Goal: Information Seeking & Learning: Learn about a topic

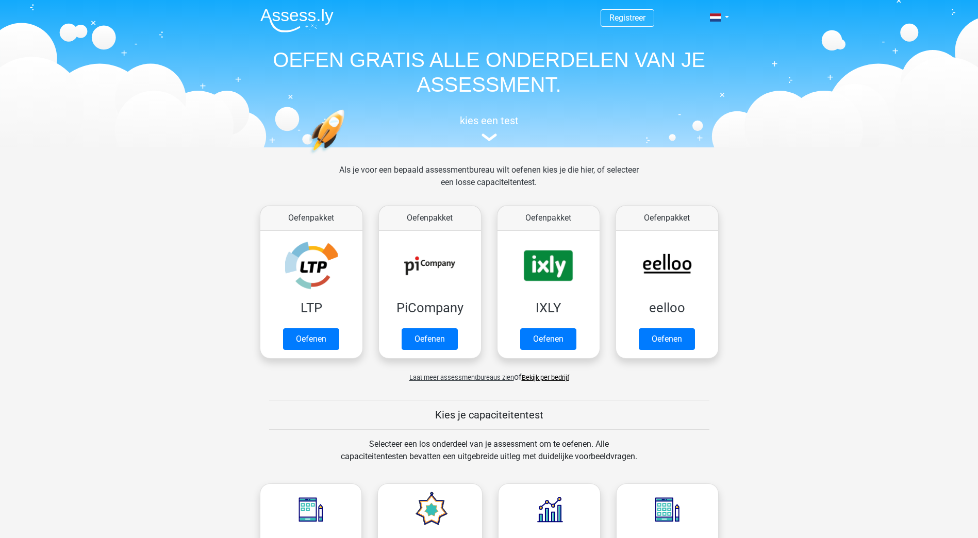
scroll to position [52, 0]
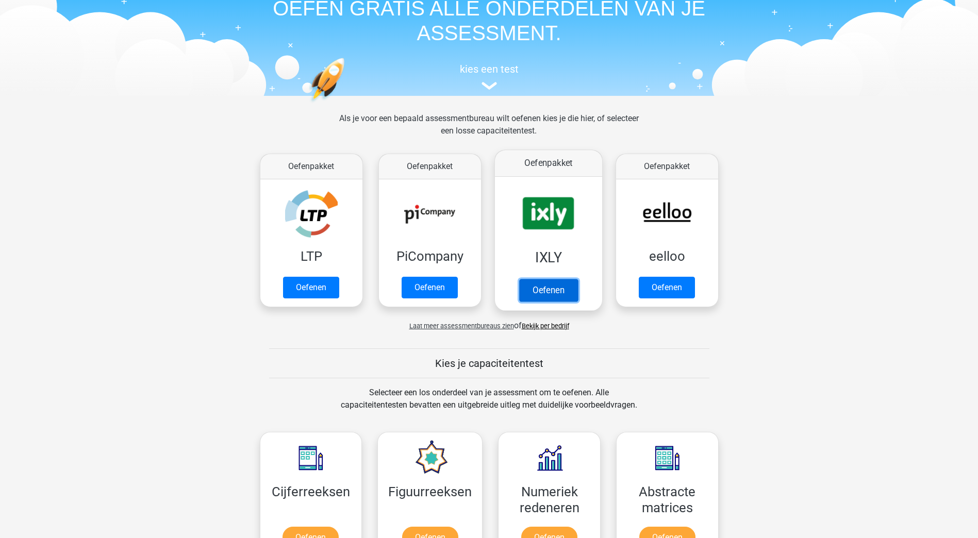
click at [549, 291] on link "Oefenen" at bounding box center [548, 290] width 59 height 23
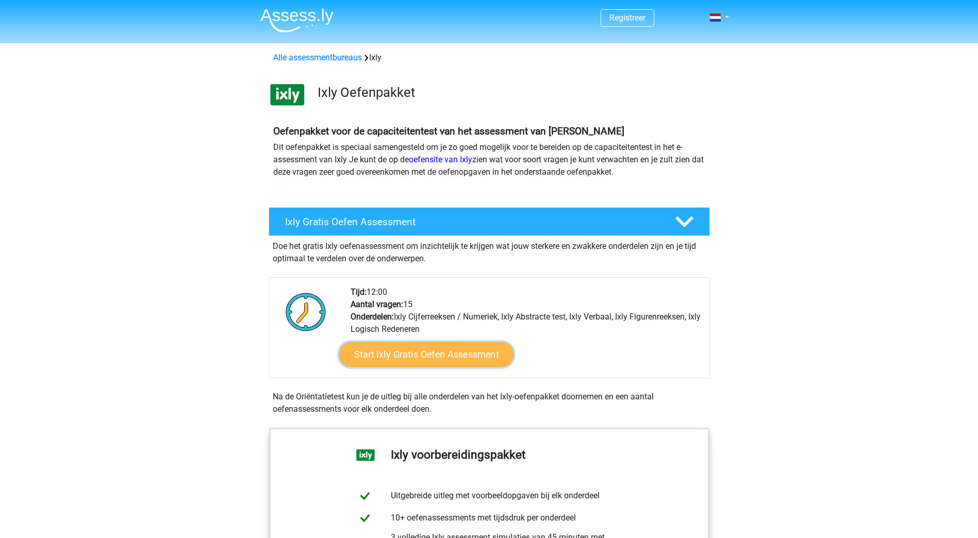
click at [459, 350] on link "Start Ixly Gratis Oefen Assessment" at bounding box center [426, 354] width 174 height 25
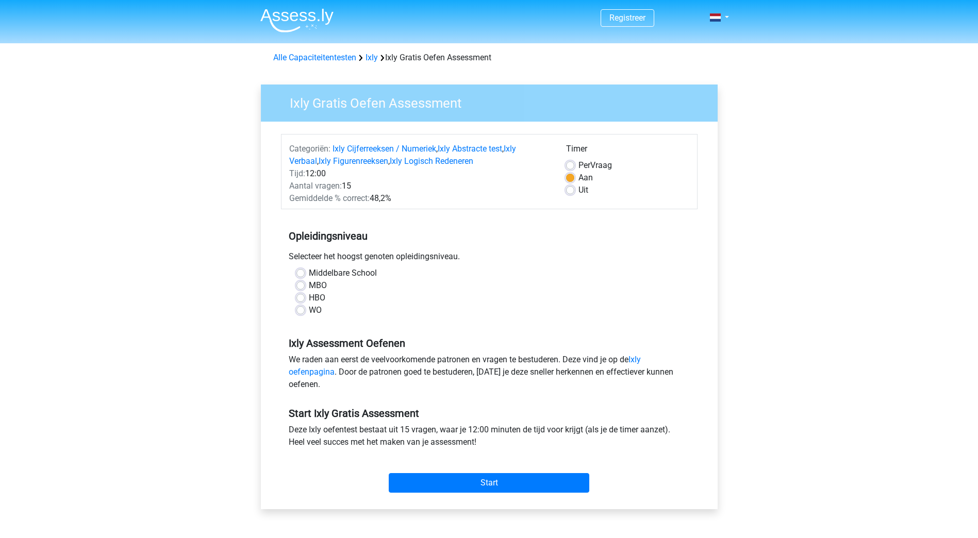
click at [309, 298] on label "HBO" at bounding box center [317, 298] width 16 height 12
click at [301, 298] on input "HBO" at bounding box center [300, 297] width 8 height 10
radio input "true"
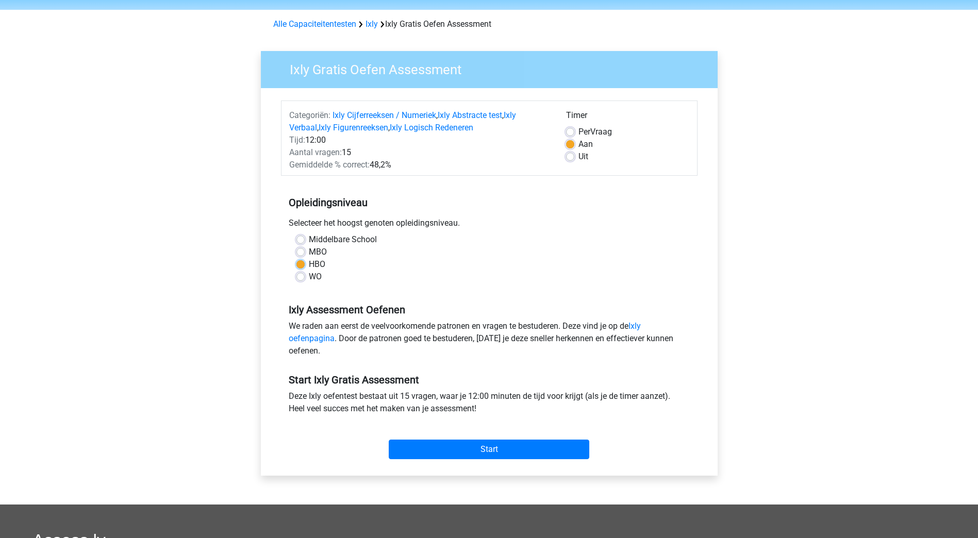
scroll to position [52, 0]
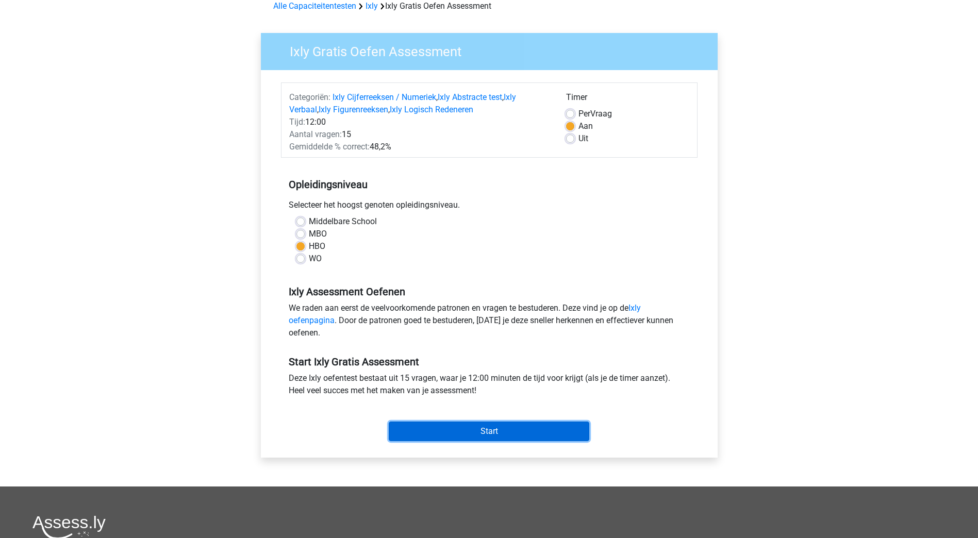
click at [505, 427] on input "Start" at bounding box center [489, 432] width 201 height 20
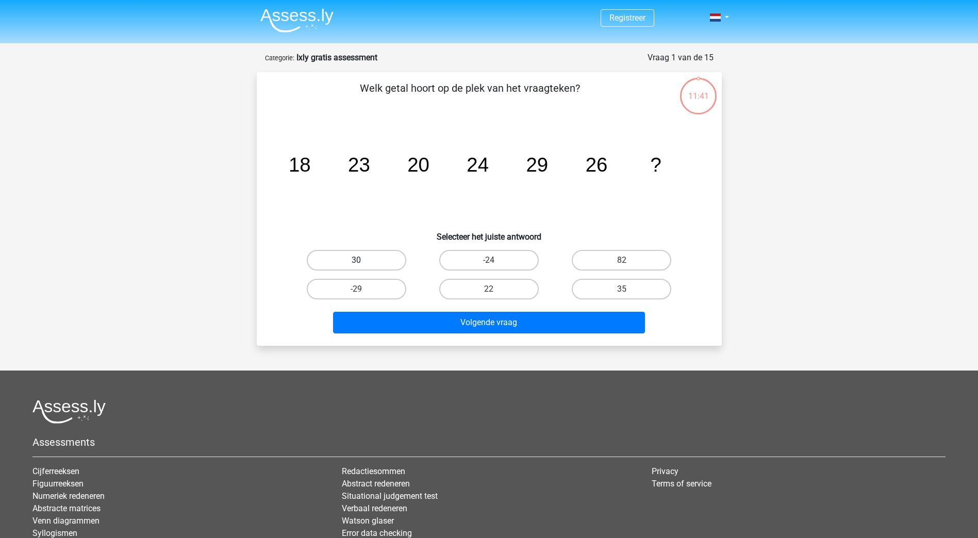
click at [395, 255] on label "30" at bounding box center [356, 260] width 99 height 21
click at [363, 260] on input "30" at bounding box center [359, 263] width 7 height 7
radio input "true"
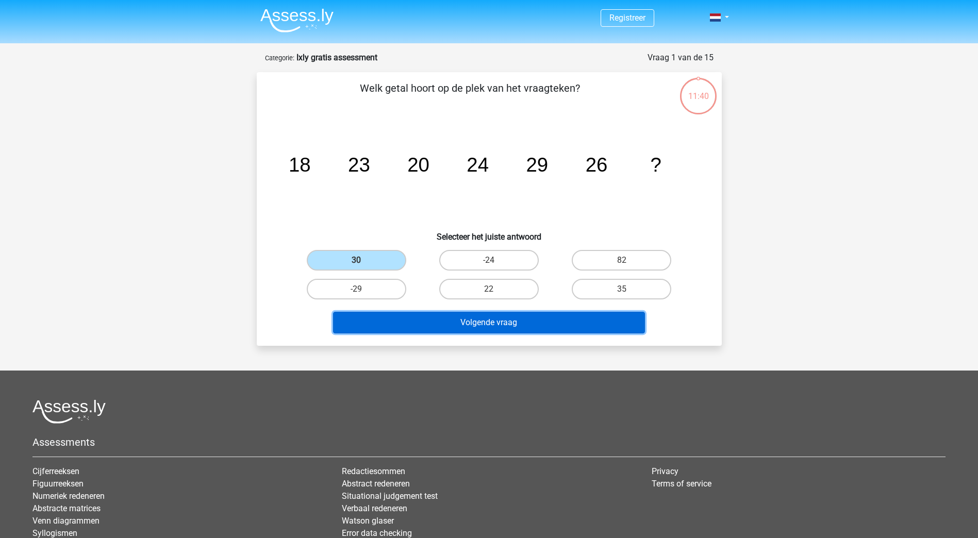
click at [501, 325] on button "Volgende vraag" at bounding box center [489, 323] width 312 height 22
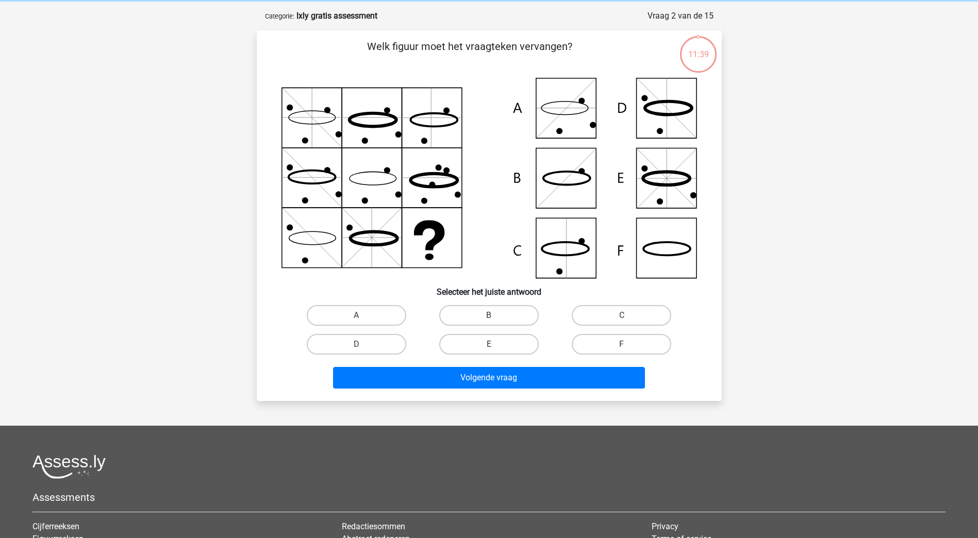
scroll to position [52, 0]
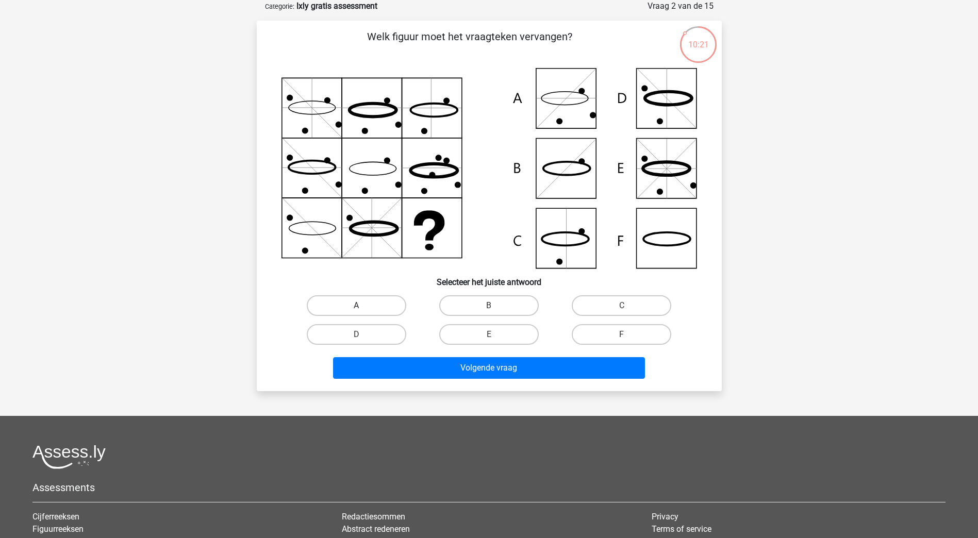
click at [390, 313] on label "A" at bounding box center [356, 305] width 99 height 21
click at [363, 312] on input "A" at bounding box center [359, 309] width 7 height 7
radio input "true"
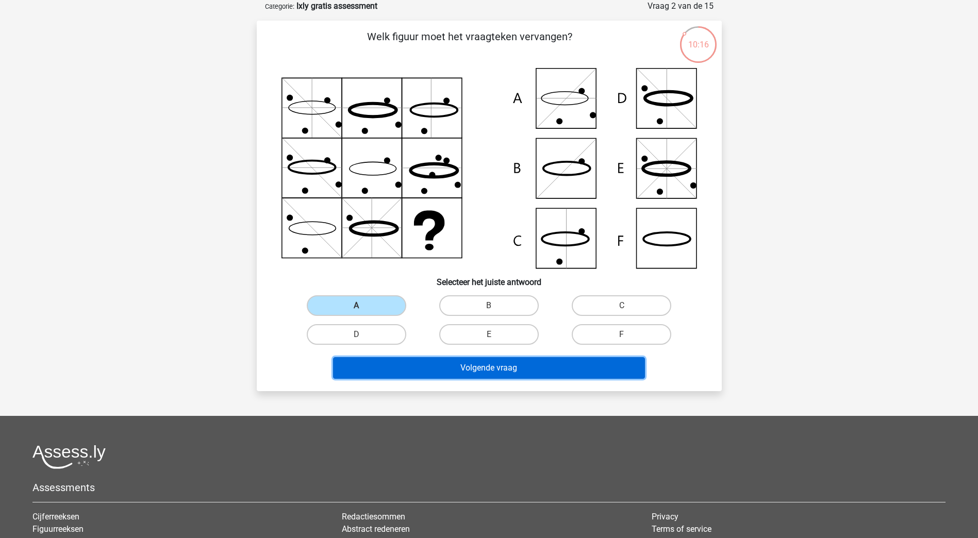
click at [471, 364] on button "Volgende vraag" at bounding box center [489, 368] width 312 height 22
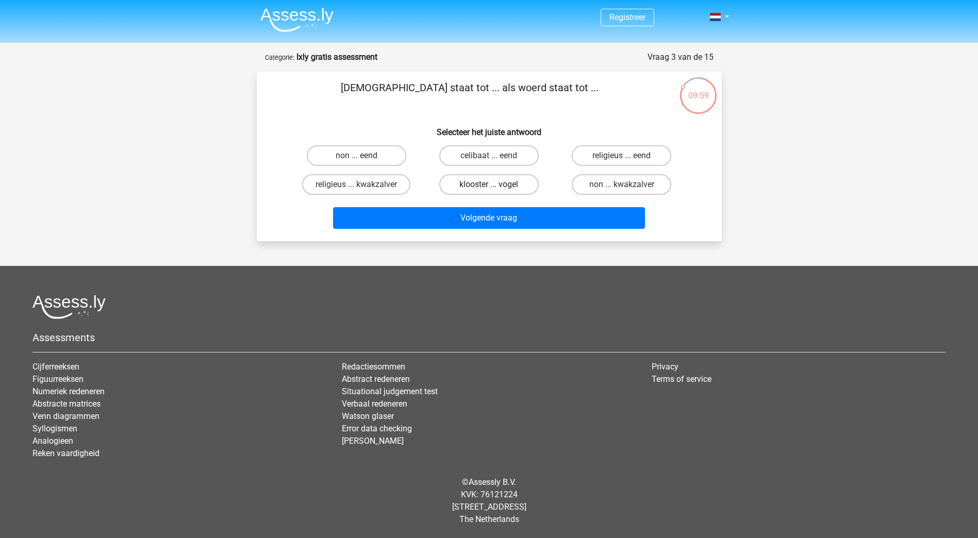
click at [483, 187] on label "klooster ... vogel" at bounding box center [488, 184] width 99 height 21
click at [489, 187] on input "klooster ... vogel" at bounding box center [492, 188] width 7 height 7
radio input "true"
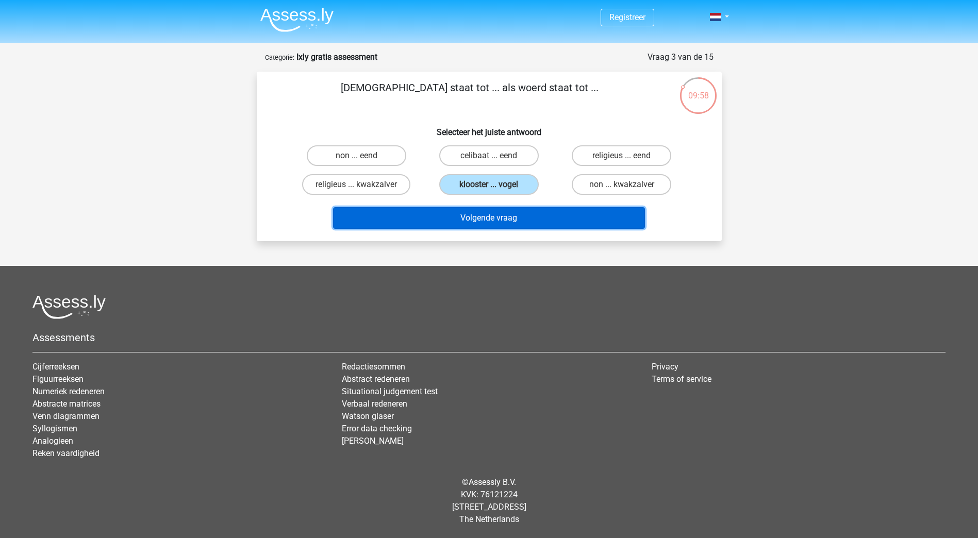
click at [472, 214] on button "Volgende vraag" at bounding box center [489, 218] width 312 height 22
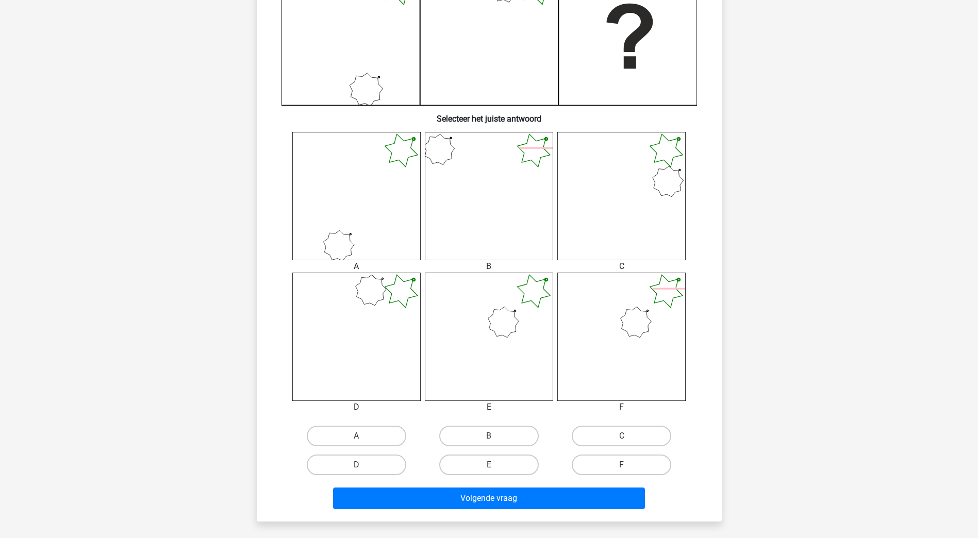
scroll to position [309, 0]
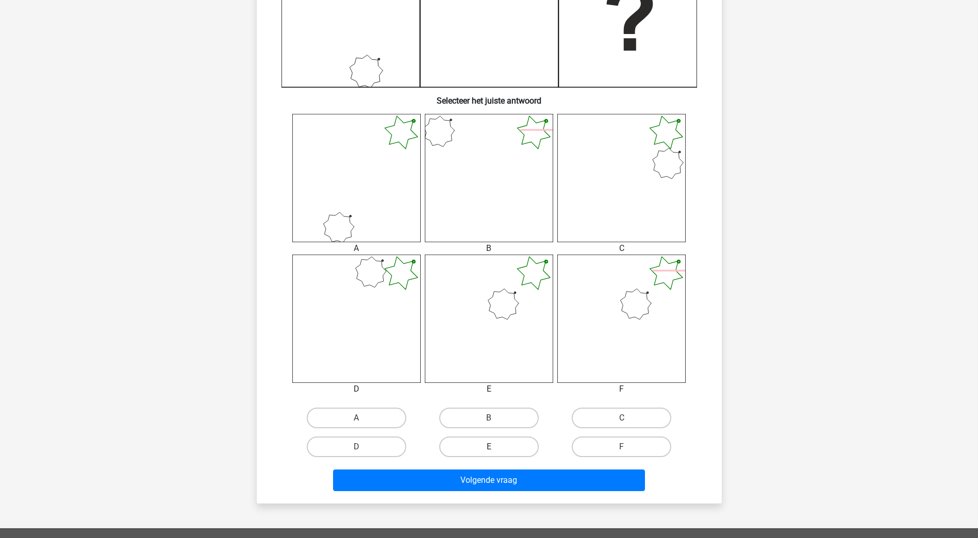
click at [499, 454] on label "E" at bounding box center [488, 447] width 99 height 21
click at [495, 454] on input "E" at bounding box center [492, 450] width 7 height 7
radio input "true"
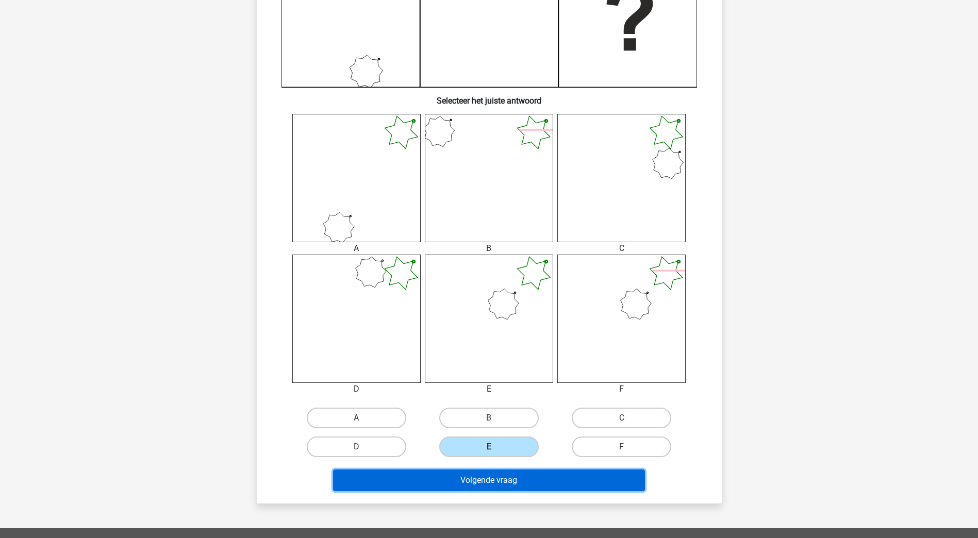
click at [513, 476] on button "Volgende vraag" at bounding box center [489, 481] width 312 height 22
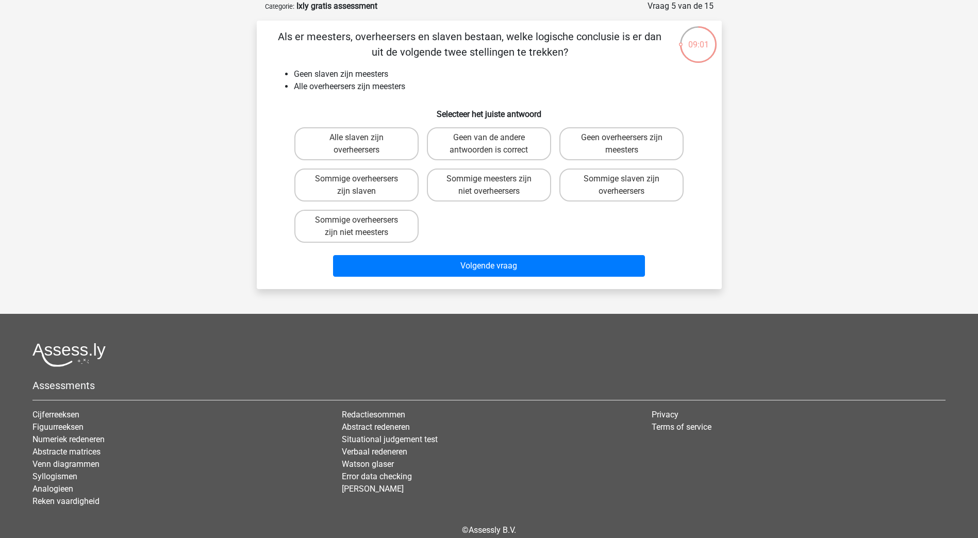
scroll to position [0, 0]
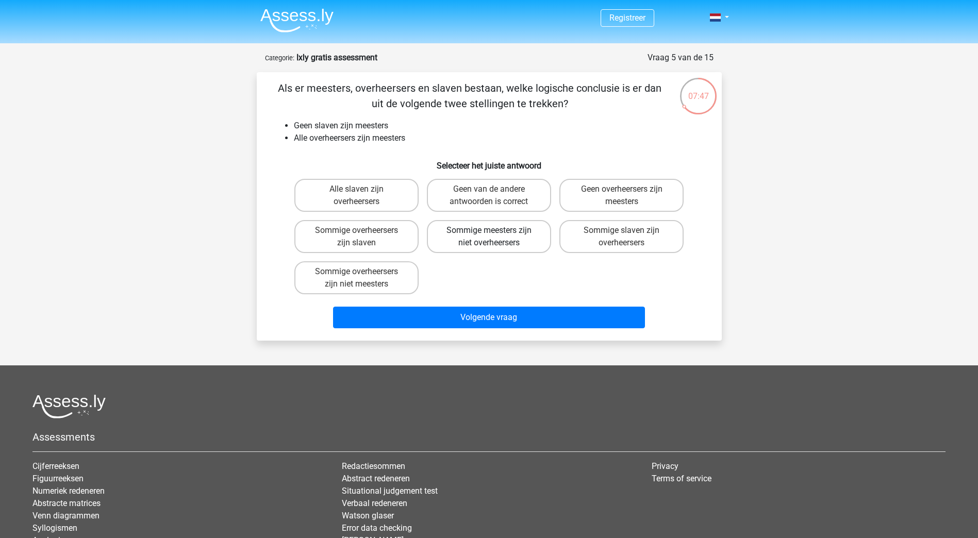
click at [512, 237] on label "Sommige meesters zijn niet overheersers" at bounding box center [489, 236] width 124 height 33
click at [495, 237] on input "Sommige meesters zijn niet overheersers" at bounding box center [492, 233] width 7 height 7
radio input "true"
click at [384, 273] on label "Sommige overheersers zijn niet meesters" at bounding box center [356, 277] width 124 height 33
click at [363, 273] on input "Sommige overheersers zijn niet meesters" at bounding box center [359, 275] width 7 height 7
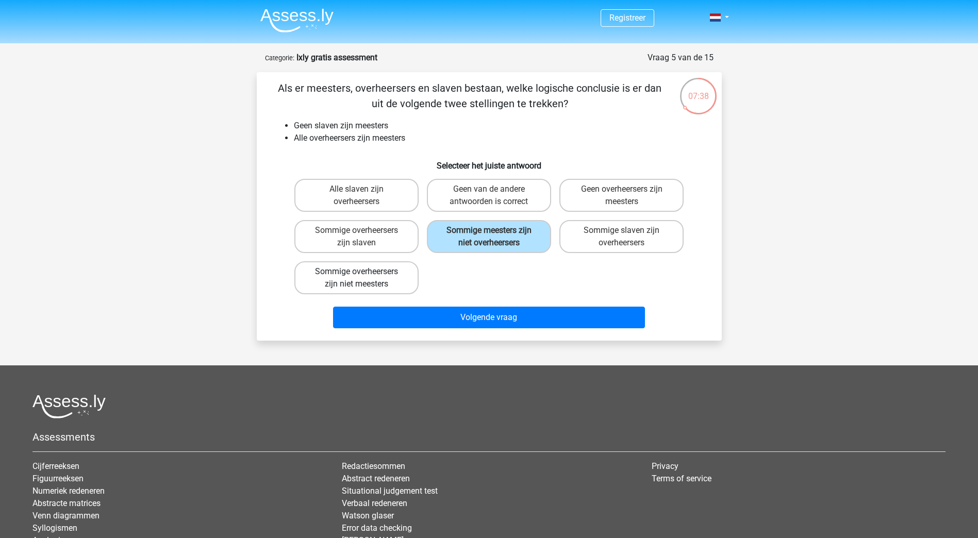
radio input "true"
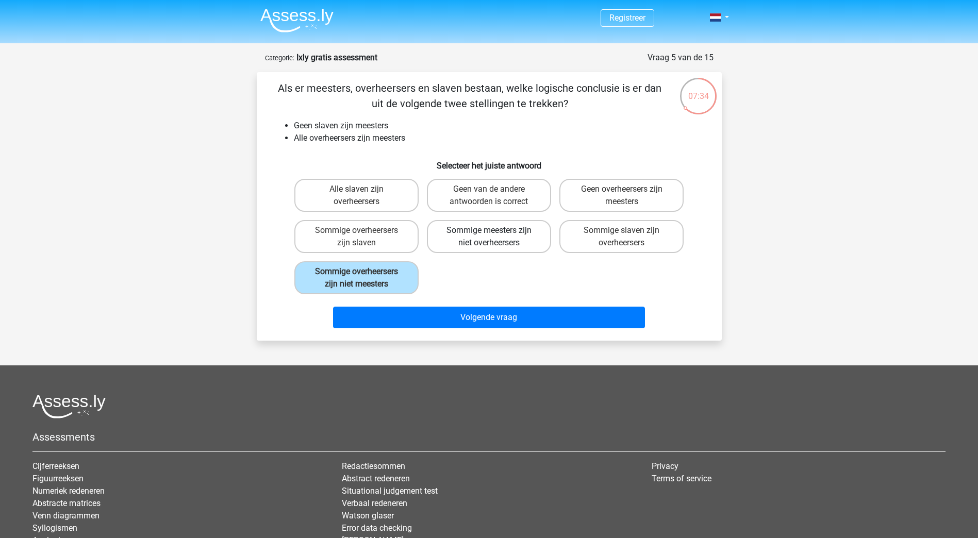
click at [505, 251] on label "Sommige meesters zijn niet overheersers" at bounding box center [489, 236] width 124 height 33
click at [495, 237] on input "Sommige meesters zijn niet overheersers" at bounding box center [492, 233] width 7 height 7
radio input "true"
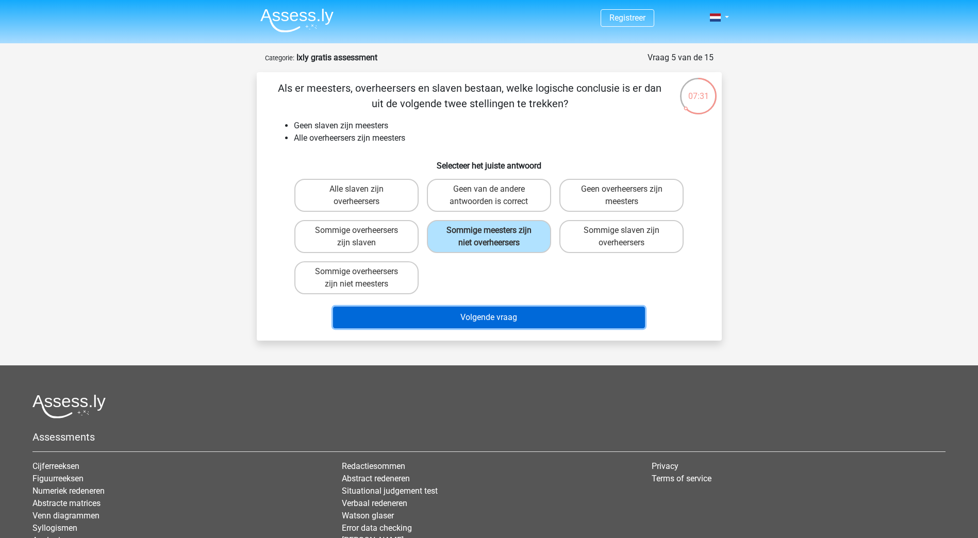
click at [535, 317] on button "Volgende vraag" at bounding box center [489, 318] width 312 height 22
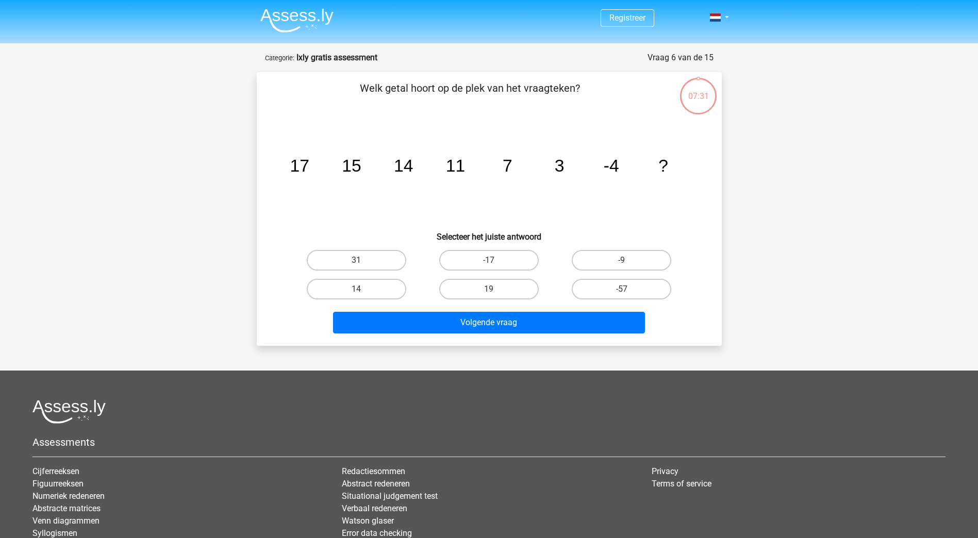
scroll to position [52, 0]
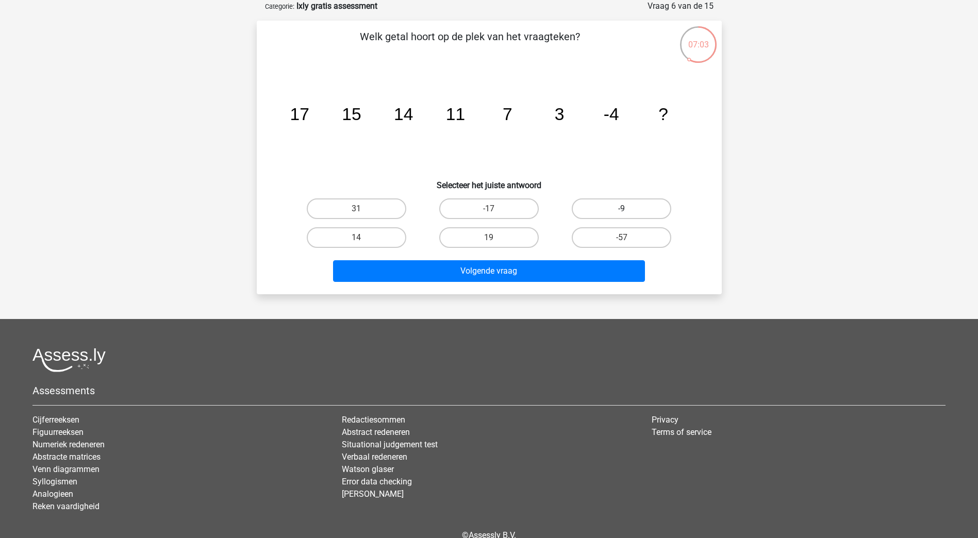
click at [642, 207] on label "-9" at bounding box center [621, 208] width 99 height 21
click at [628, 209] on input "-9" at bounding box center [625, 212] width 7 height 7
radio input "true"
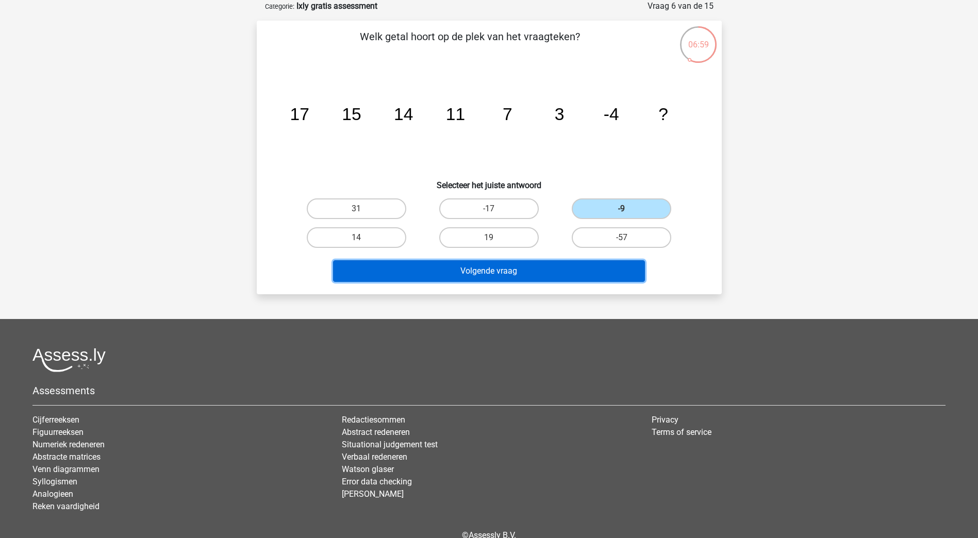
click at [609, 266] on button "Volgende vraag" at bounding box center [489, 271] width 312 height 22
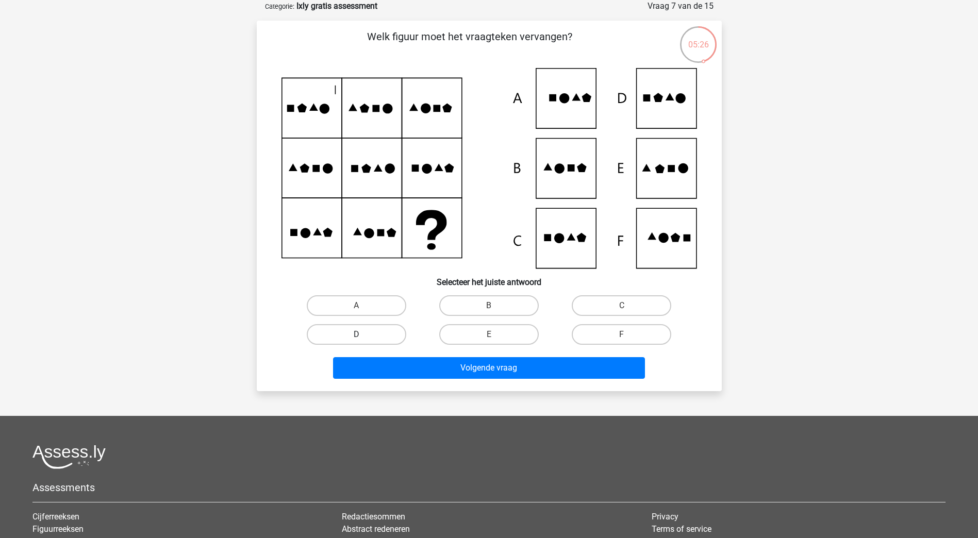
click at [370, 340] on label "D" at bounding box center [356, 334] width 99 height 21
click at [363, 340] on input "D" at bounding box center [359, 338] width 7 height 7
radio input "true"
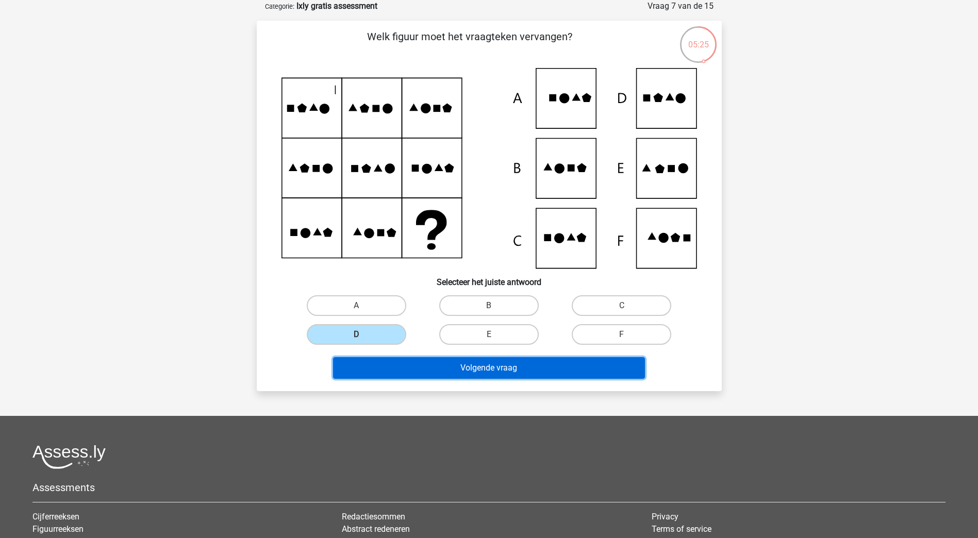
click at [393, 360] on button "Volgende vraag" at bounding box center [489, 368] width 312 height 22
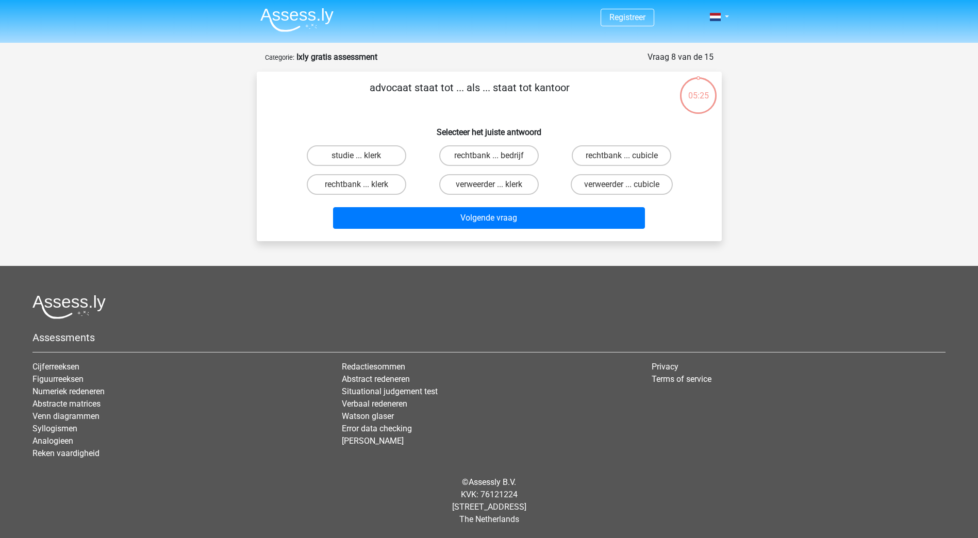
scroll to position [1, 0]
click at [533, 154] on label "rechtbank ... bedrijf" at bounding box center [488, 155] width 99 height 21
click at [495, 156] on input "rechtbank ... bedrijf" at bounding box center [492, 159] width 7 height 7
radio input "true"
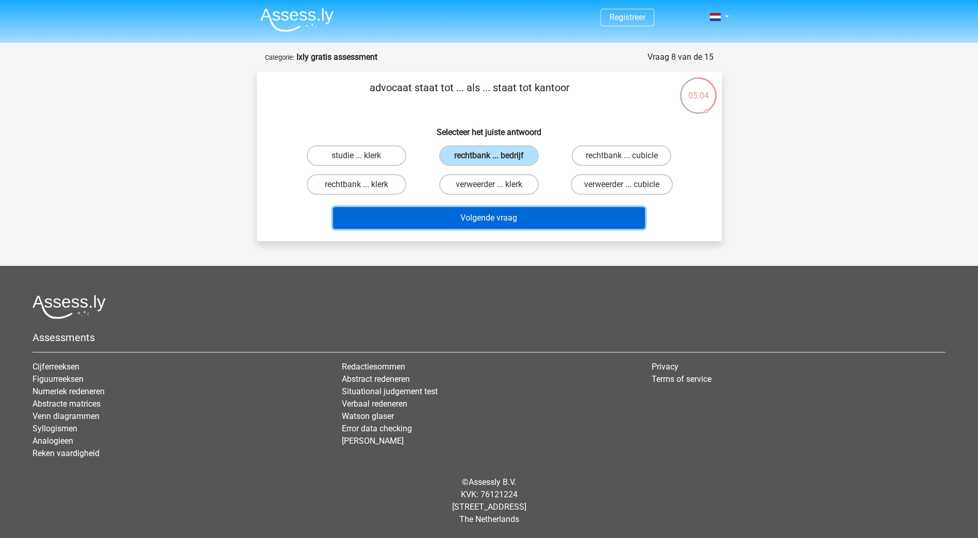
click at [539, 213] on button "Volgende vraag" at bounding box center [489, 218] width 312 height 22
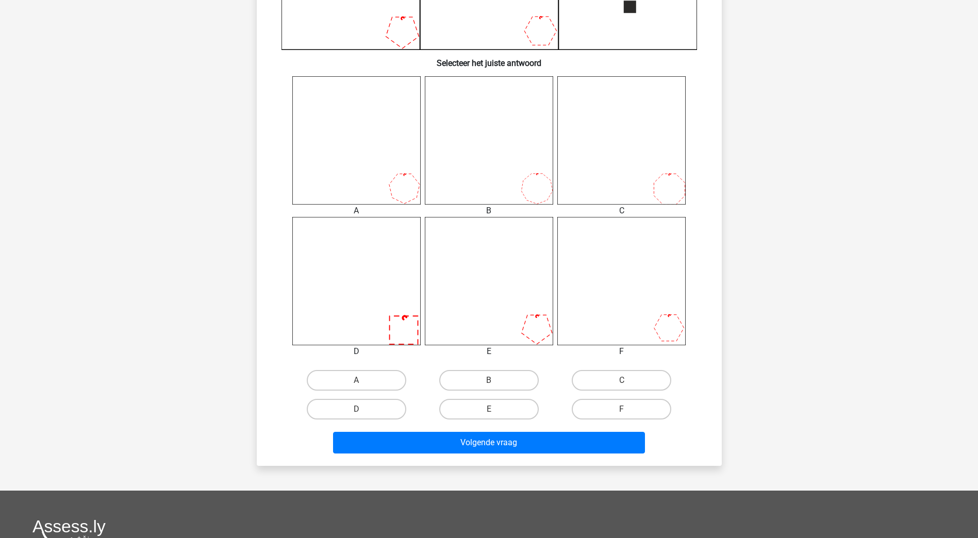
scroll to position [361, 0]
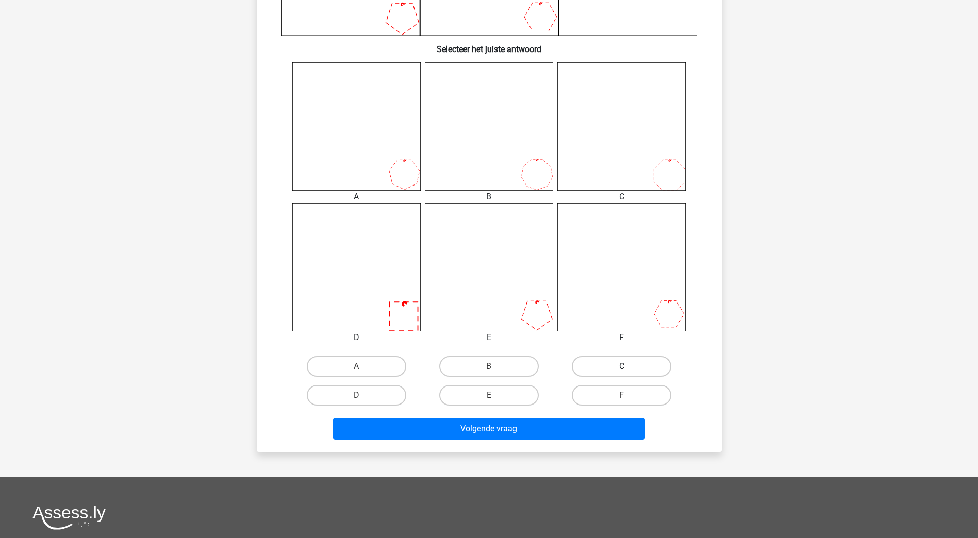
click at [627, 376] on label "C" at bounding box center [621, 366] width 99 height 21
click at [627, 373] on input "C" at bounding box center [625, 370] width 7 height 7
radio input "true"
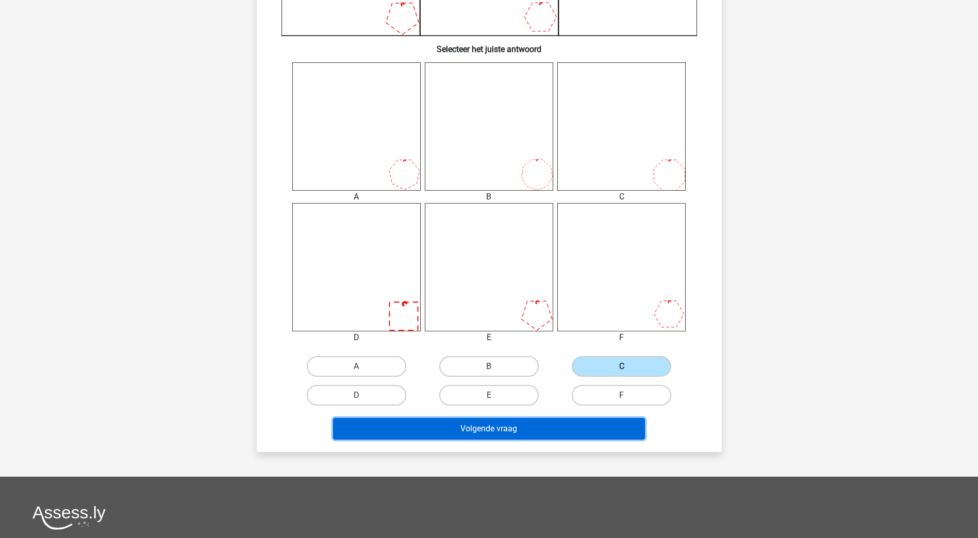
click at [602, 430] on button "Volgende vraag" at bounding box center [489, 429] width 312 height 22
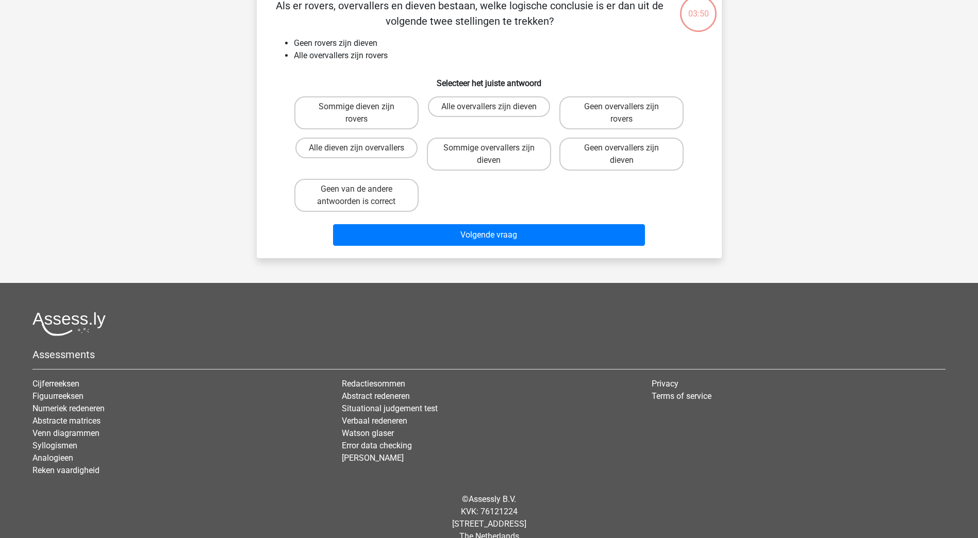
scroll to position [52, 0]
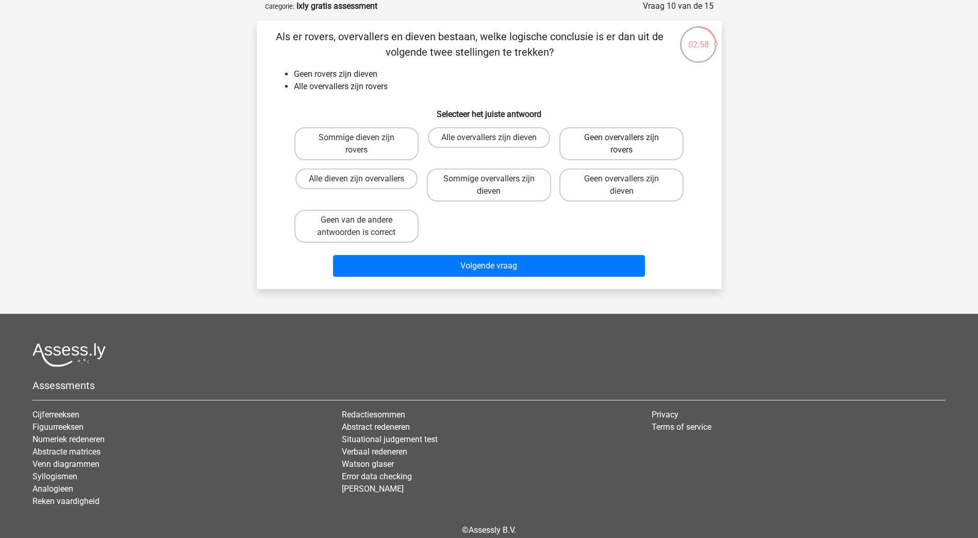
click at [633, 127] on label "Geen overvallers zijn rovers" at bounding box center [621, 143] width 124 height 33
click at [628, 138] on input "Geen overvallers zijn rovers" at bounding box center [625, 141] width 7 height 7
radio input "true"
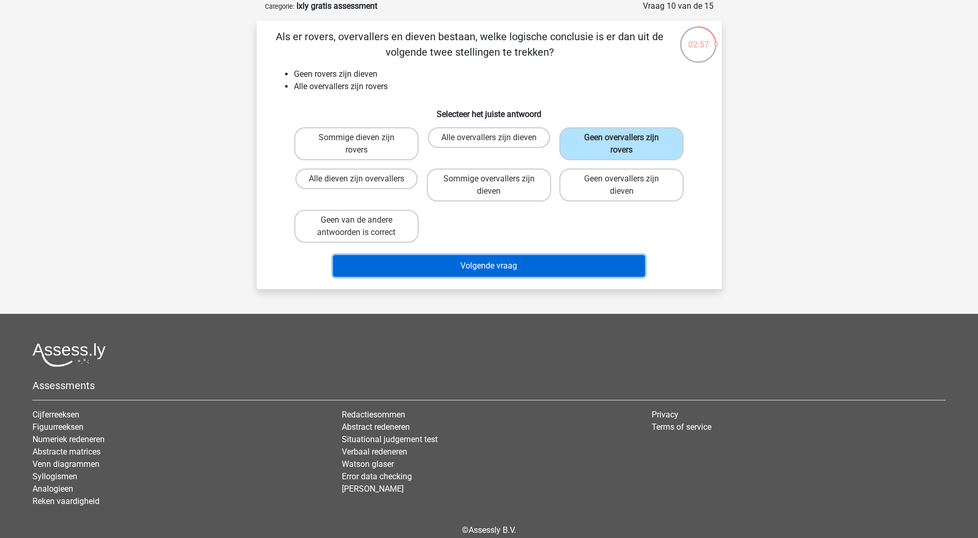
click at [580, 268] on button "Volgende vraag" at bounding box center [489, 266] width 312 height 22
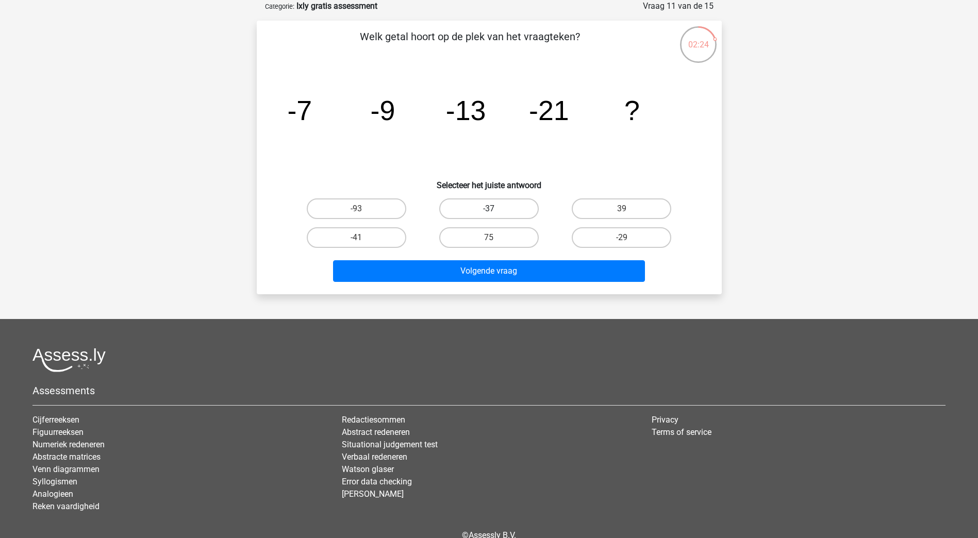
click at [521, 205] on label "-37" at bounding box center [488, 208] width 99 height 21
click at [495, 209] on input "-37" at bounding box center [492, 212] width 7 height 7
radio input "true"
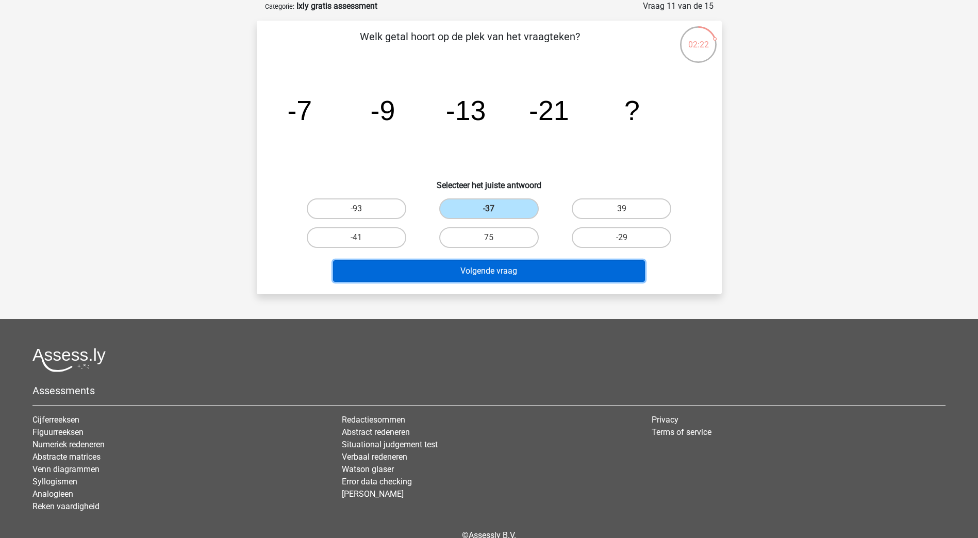
click at [532, 274] on button "Volgende vraag" at bounding box center [489, 271] width 312 height 22
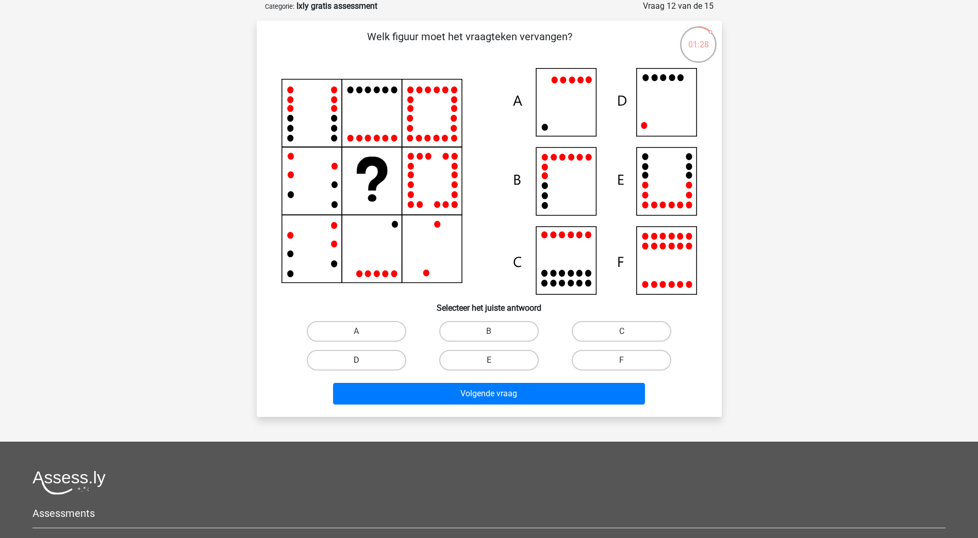
click at [373, 361] on label "D" at bounding box center [356, 360] width 99 height 21
click at [363, 361] on input "D" at bounding box center [359, 363] width 7 height 7
radio input "true"
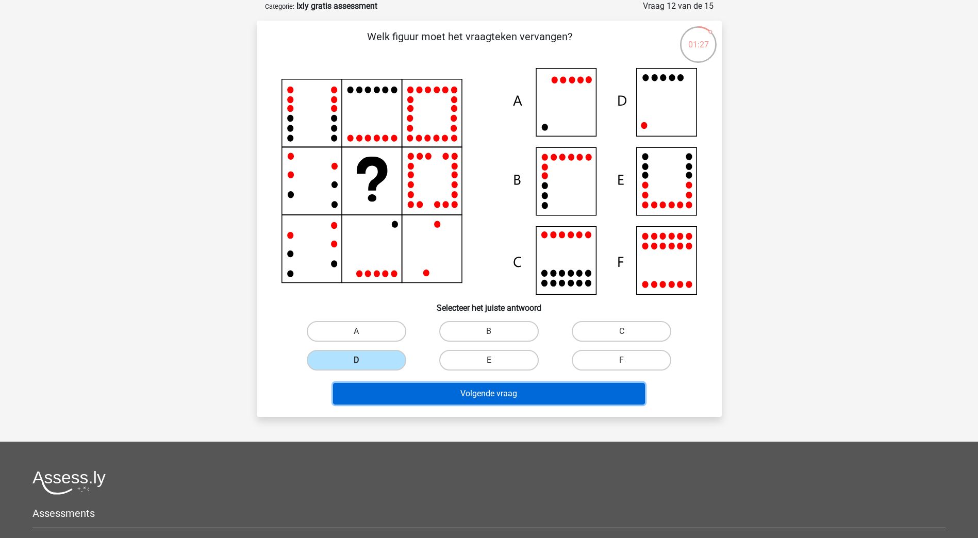
click at [402, 393] on button "Volgende vraag" at bounding box center [489, 394] width 312 height 22
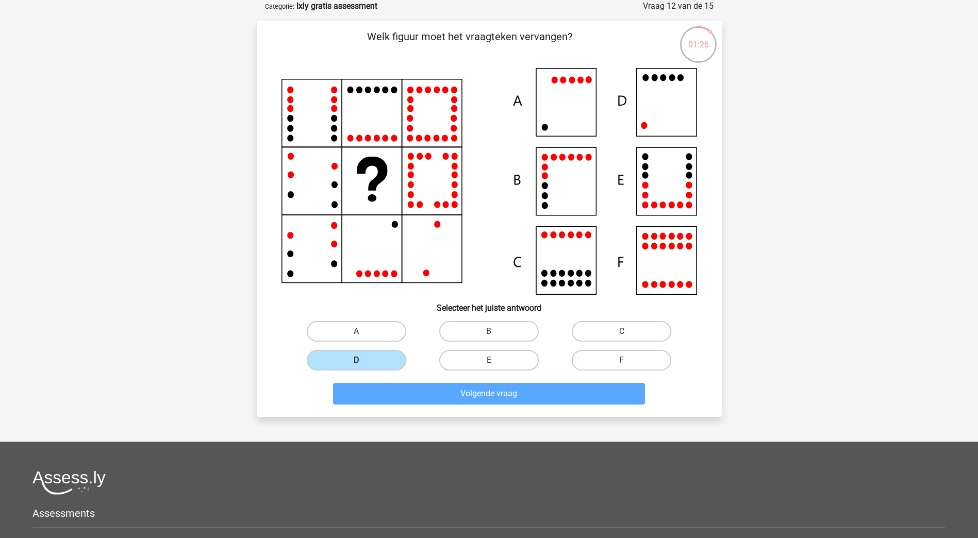
scroll to position [1, 0]
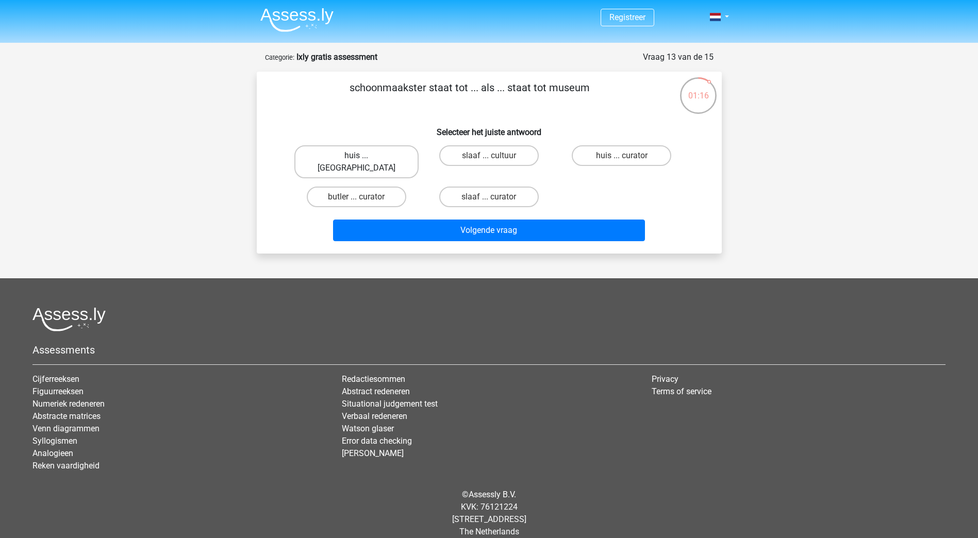
click at [379, 158] on label "huis ... louvre" at bounding box center [356, 161] width 124 height 33
click at [363, 158] on input "huis ... louvre" at bounding box center [359, 159] width 7 height 7
radio input "true"
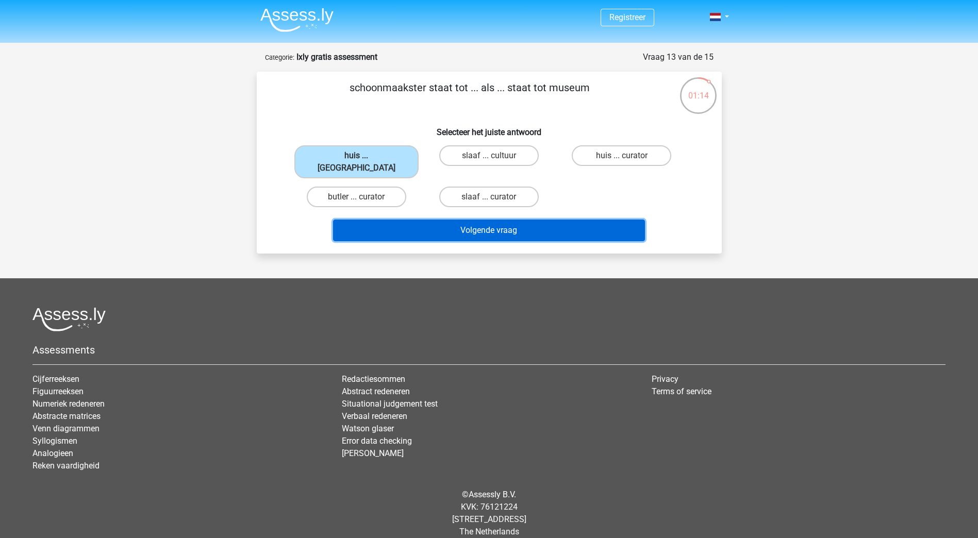
click at [443, 220] on button "Volgende vraag" at bounding box center [489, 231] width 312 height 22
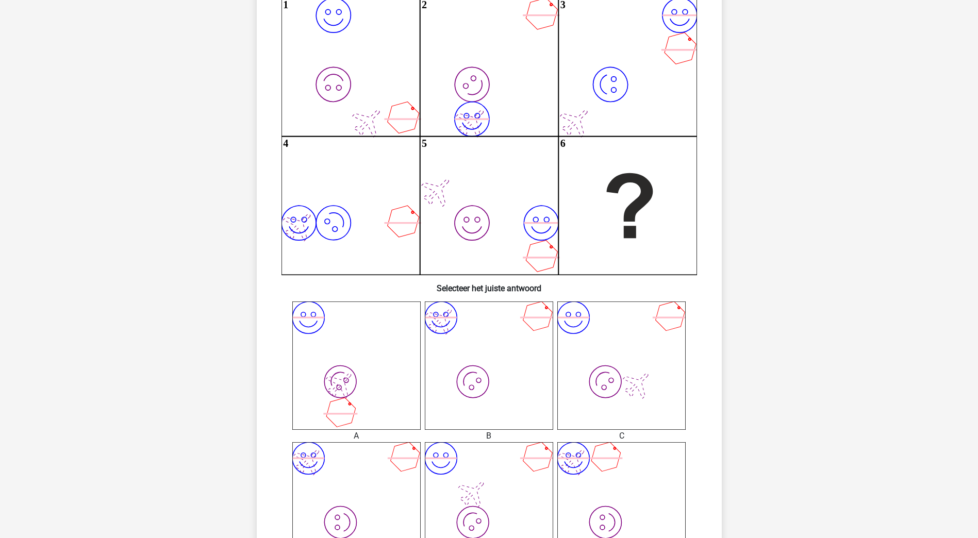
scroll to position [103, 0]
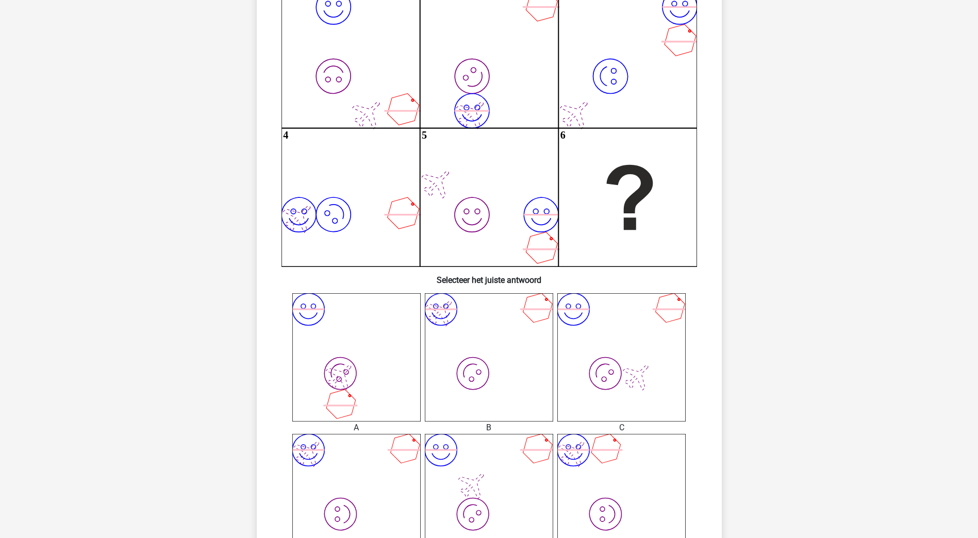
scroll to position [155, 0]
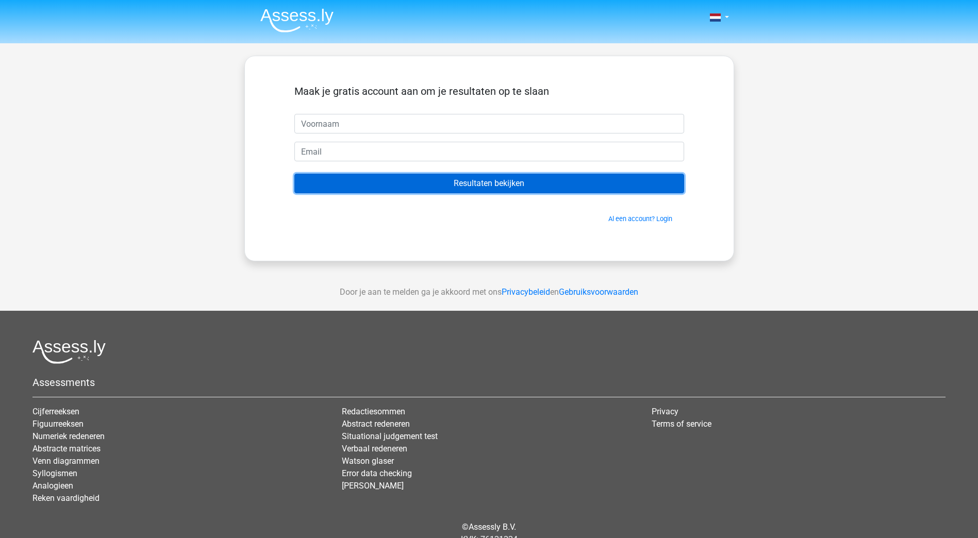
click at [415, 176] on input "Resultaten bekijken" at bounding box center [489, 184] width 390 height 20
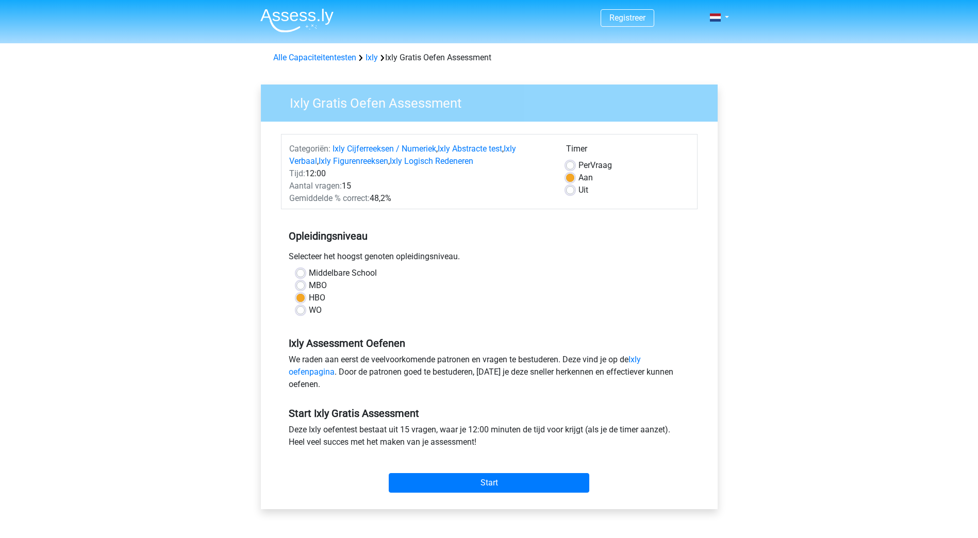
scroll to position [52, 0]
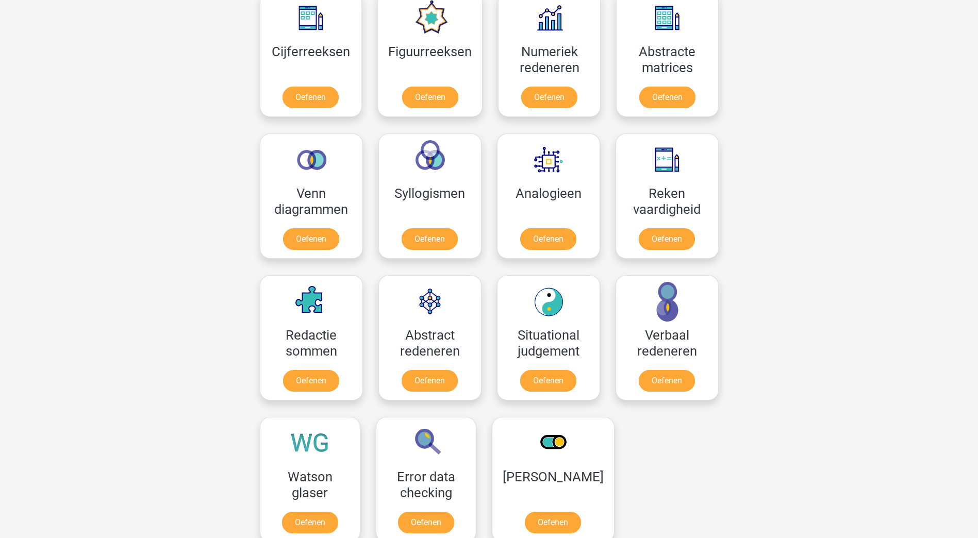
scroll to position [515, 0]
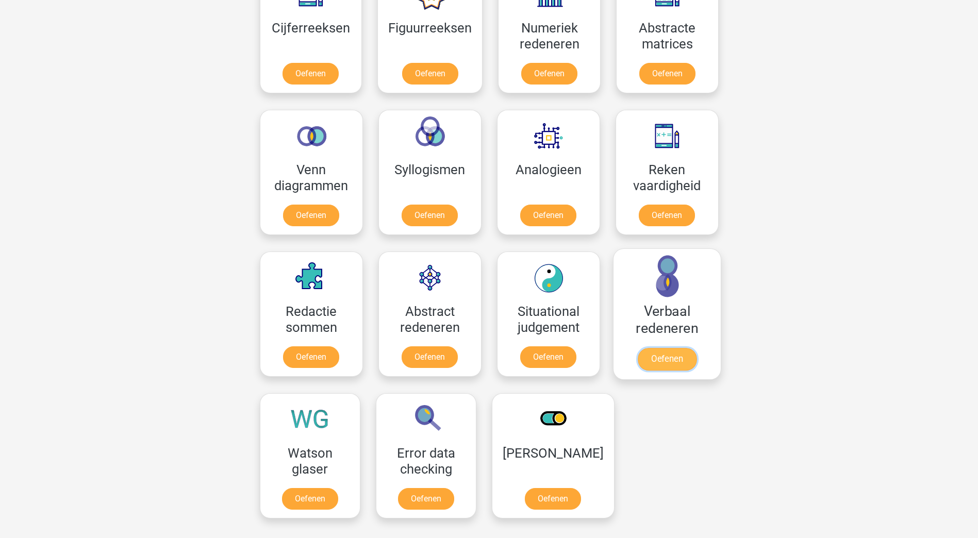
click at [657, 359] on link "Oefenen" at bounding box center [666, 359] width 59 height 23
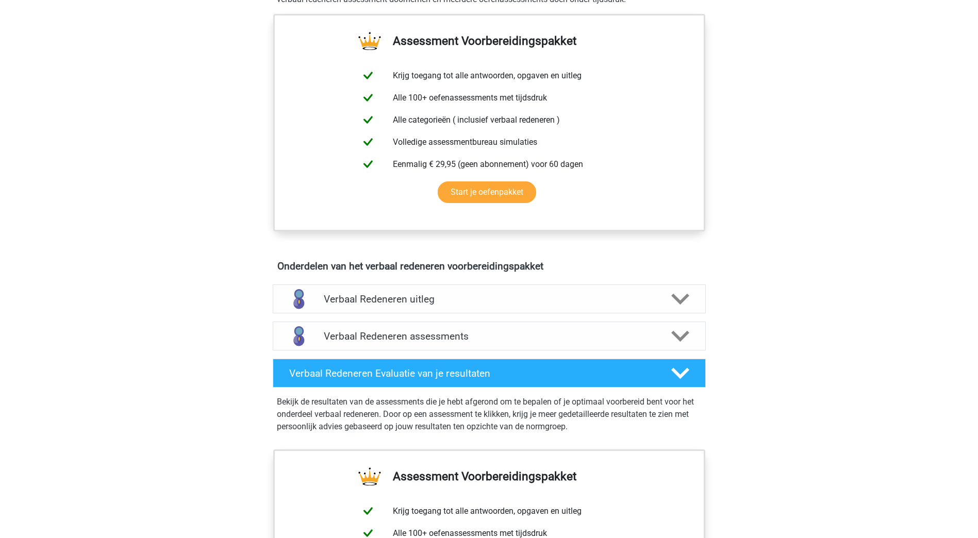
scroll to position [361, 0]
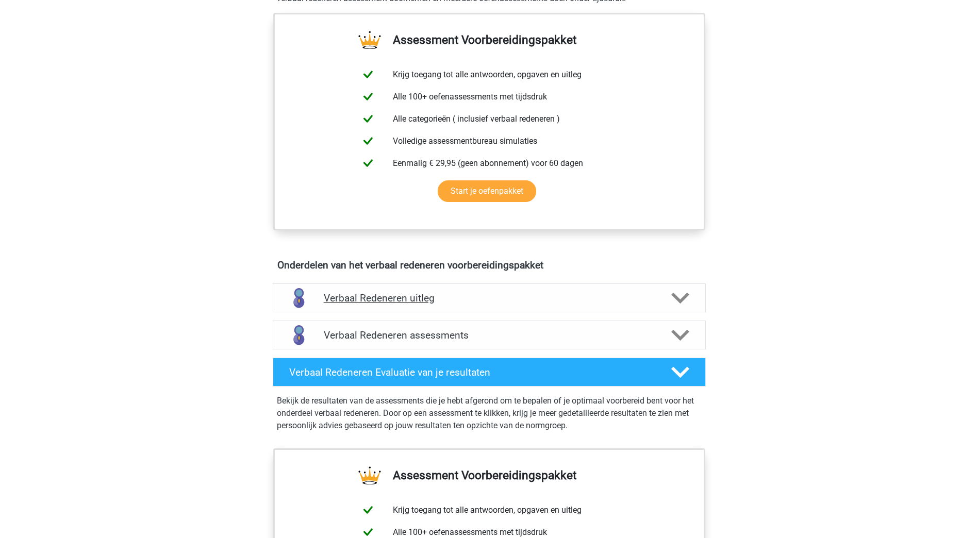
click at [680, 301] on polygon at bounding box center [680, 297] width 18 height 11
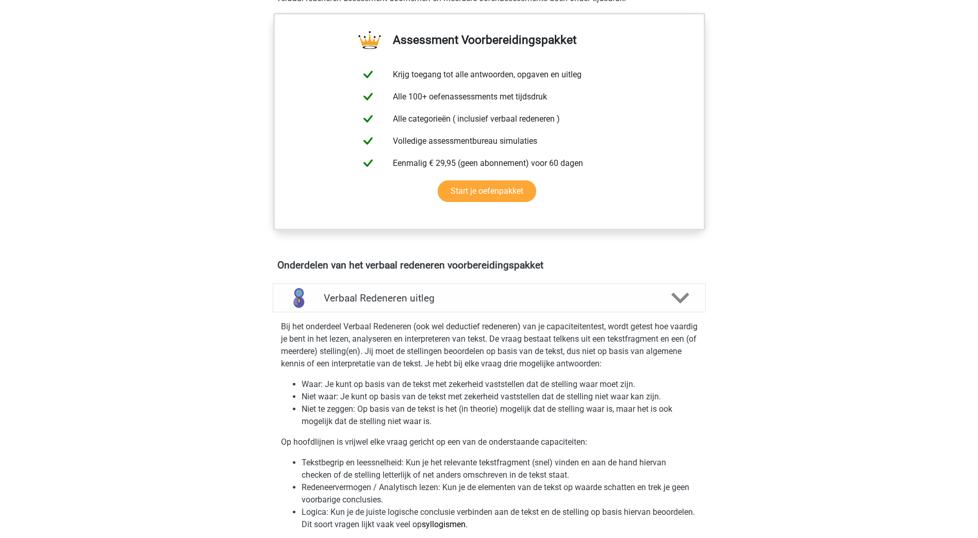
scroll to position [412, 0]
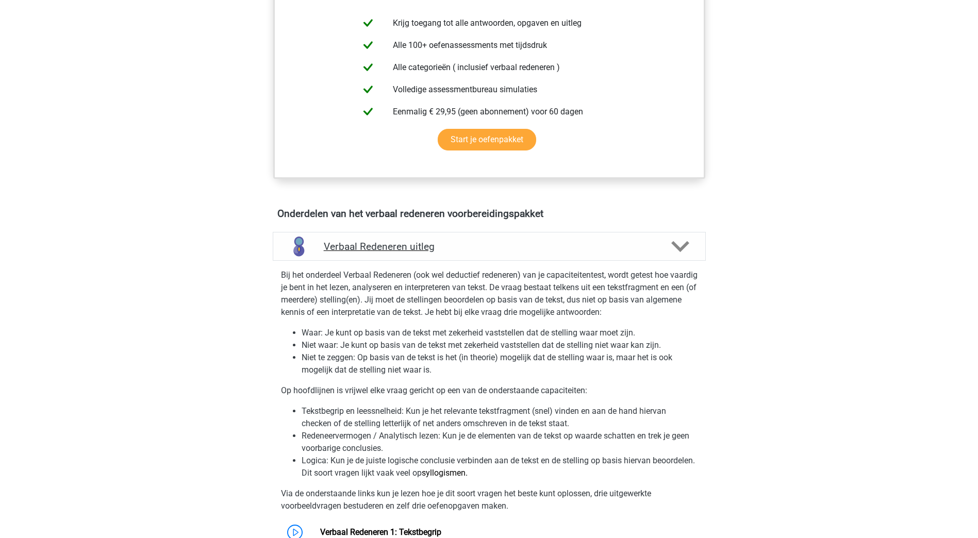
click at [661, 244] on div "Verbaal Redeneren uitleg" at bounding box center [489, 247] width 346 height 12
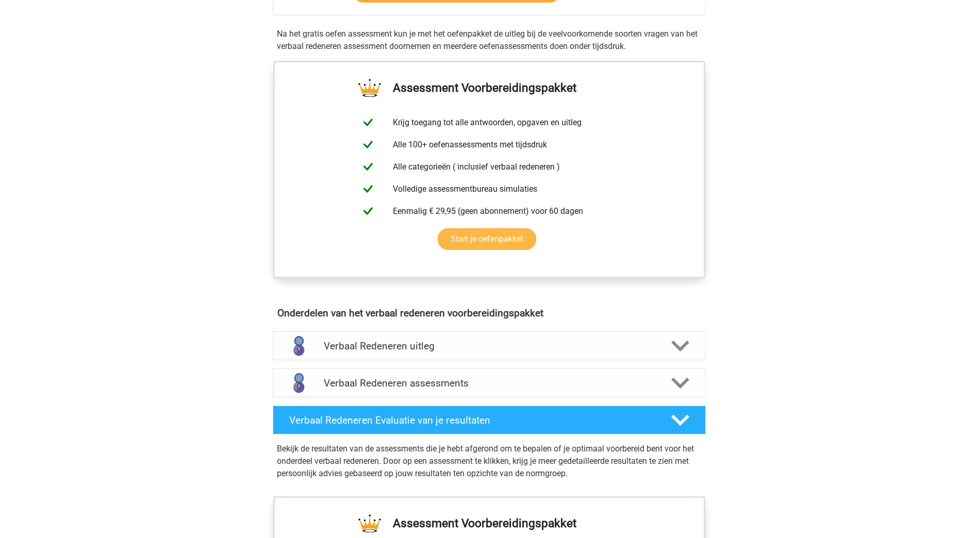
scroll to position [206, 0]
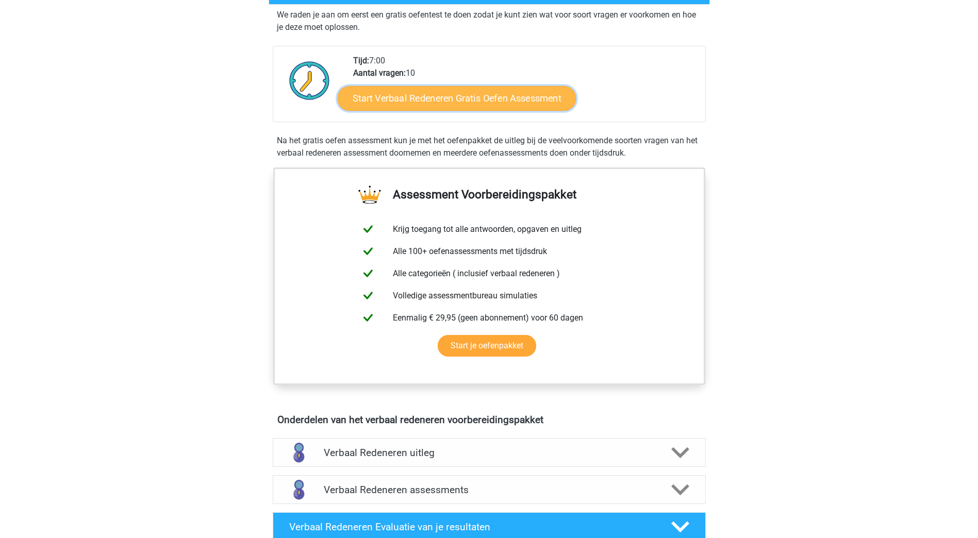
click at [517, 99] on link "Start Verbaal Redeneren Gratis Oefen Assessment" at bounding box center [457, 98] width 238 height 25
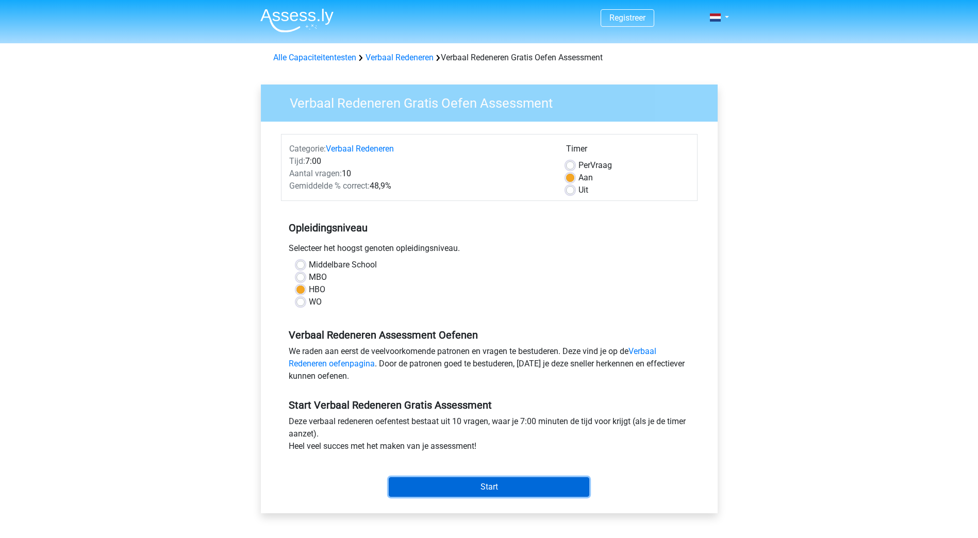
click at [507, 488] on input "Start" at bounding box center [489, 487] width 201 height 20
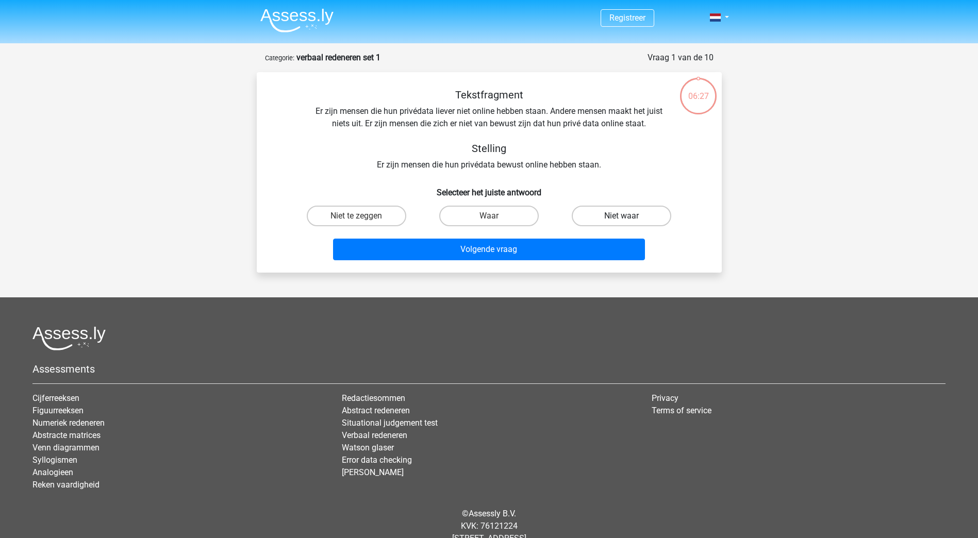
click at [610, 216] on label "Niet waar" at bounding box center [621, 216] width 99 height 21
click at [622, 216] on input "Niet waar" at bounding box center [625, 219] width 7 height 7
radio input "true"
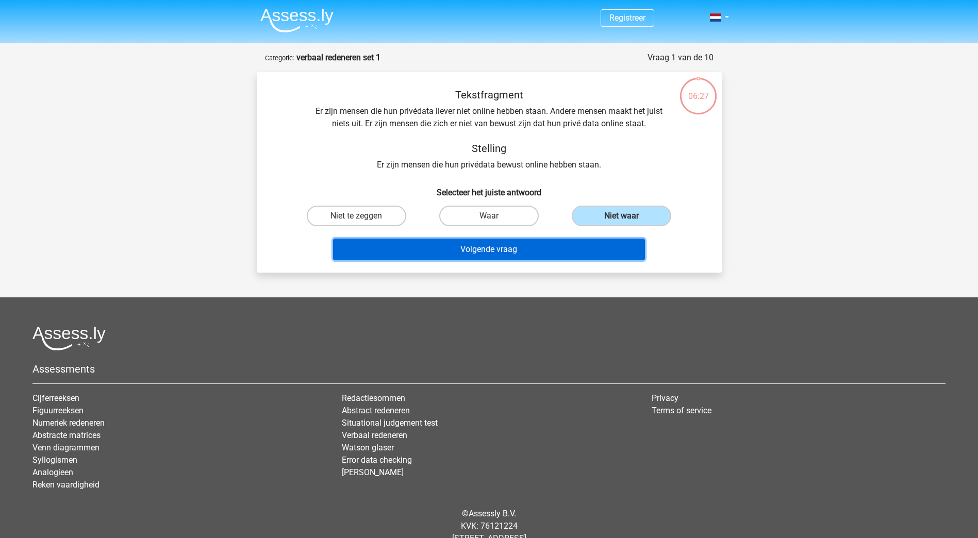
click at [600, 241] on button "Volgende vraag" at bounding box center [489, 250] width 312 height 22
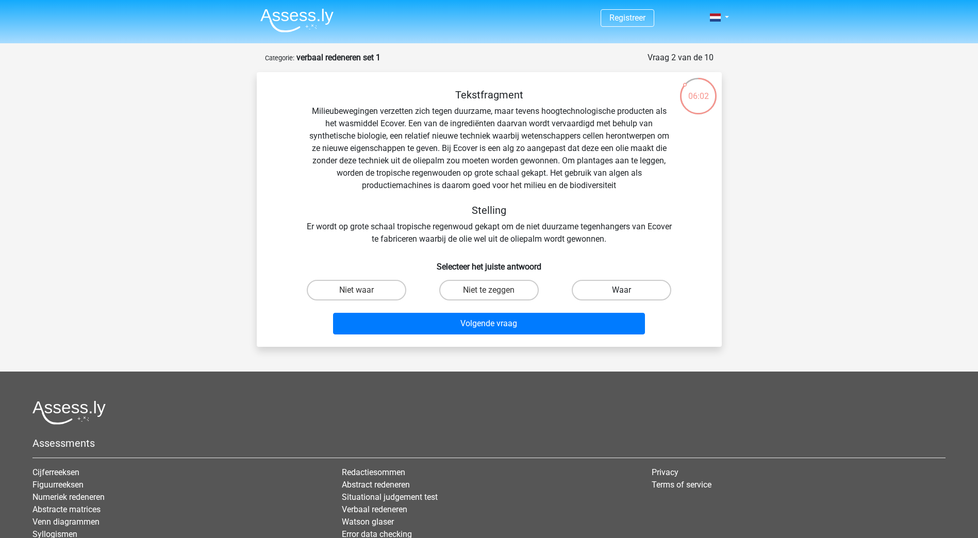
click at [635, 295] on label "Waar" at bounding box center [621, 290] width 99 height 21
click at [628, 295] on input "Waar" at bounding box center [625, 293] width 7 height 7
radio input "true"
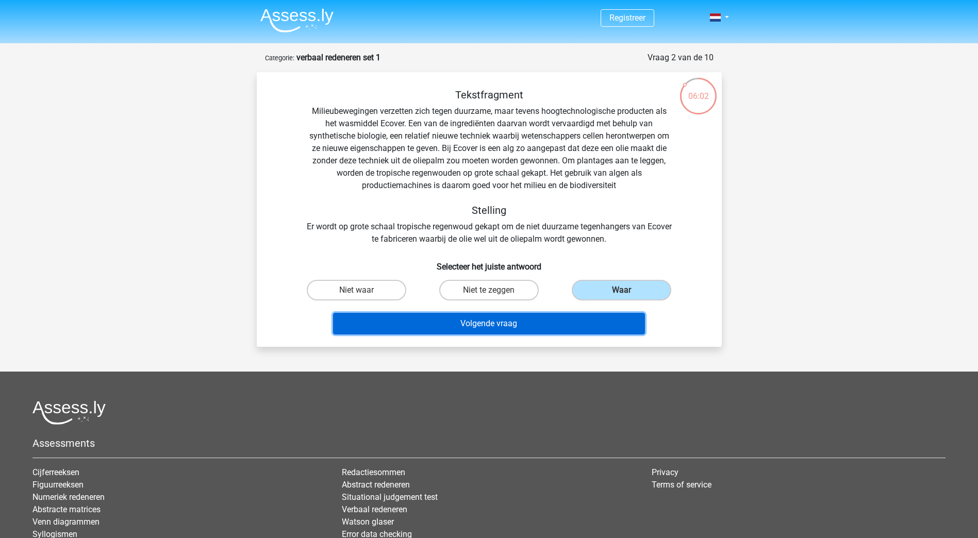
click at [586, 324] on button "Volgende vraag" at bounding box center [489, 324] width 312 height 22
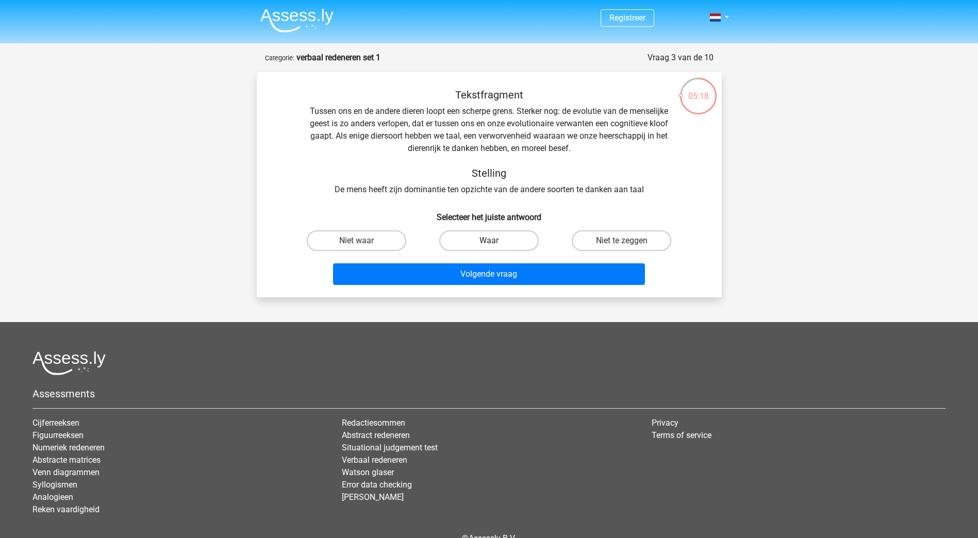
click at [480, 246] on label "Waar" at bounding box center [488, 240] width 99 height 21
click at [489, 246] on input "Waar" at bounding box center [492, 244] width 7 height 7
radio input "true"
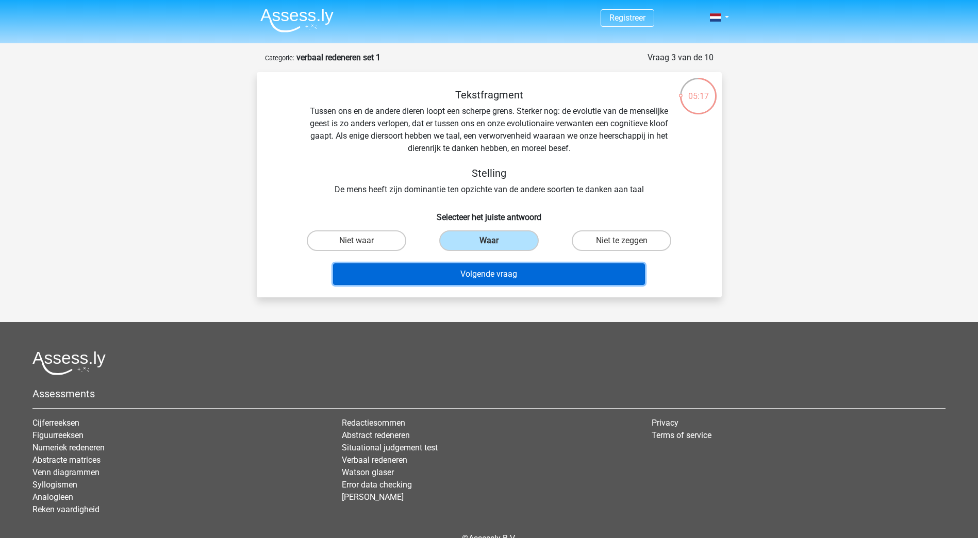
click at [485, 276] on button "Volgende vraag" at bounding box center [489, 274] width 312 height 22
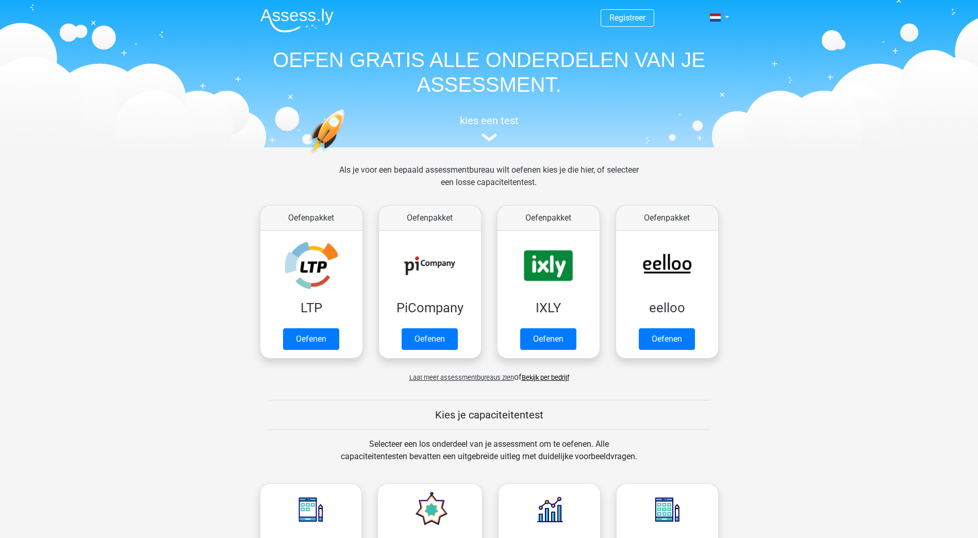
scroll to position [515, 0]
